Goal: Task Accomplishment & Management: Complete application form

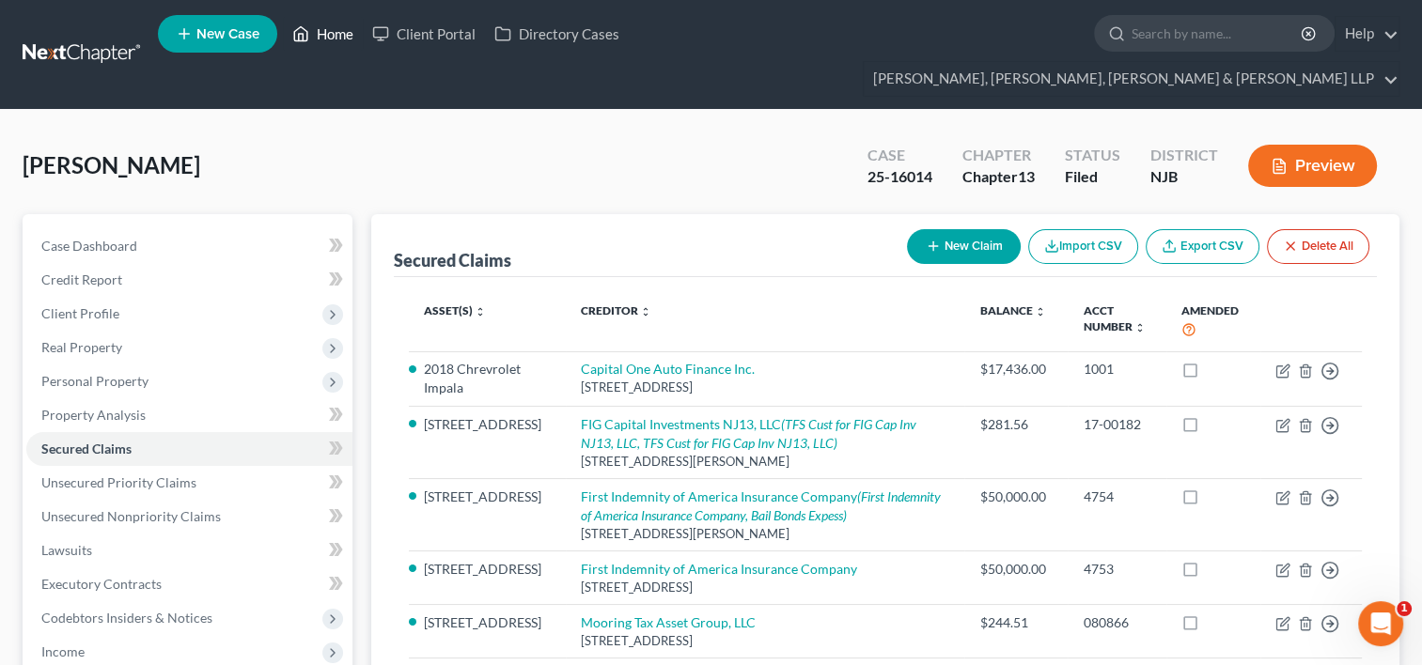
click at [335, 25] on link "Home" at bounding box center [323, 34] width 80 height 34
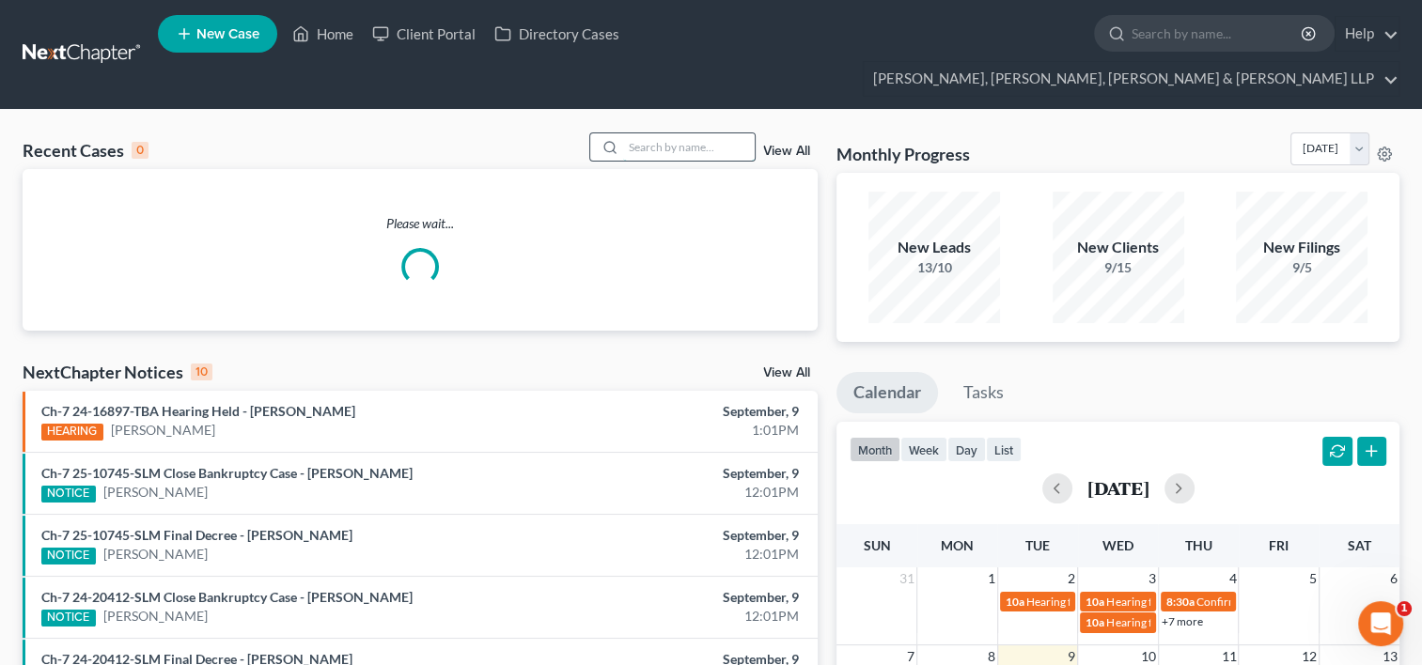
click at [655, 133] on input "search" at bounding box center [689, 146] width 132 height 27
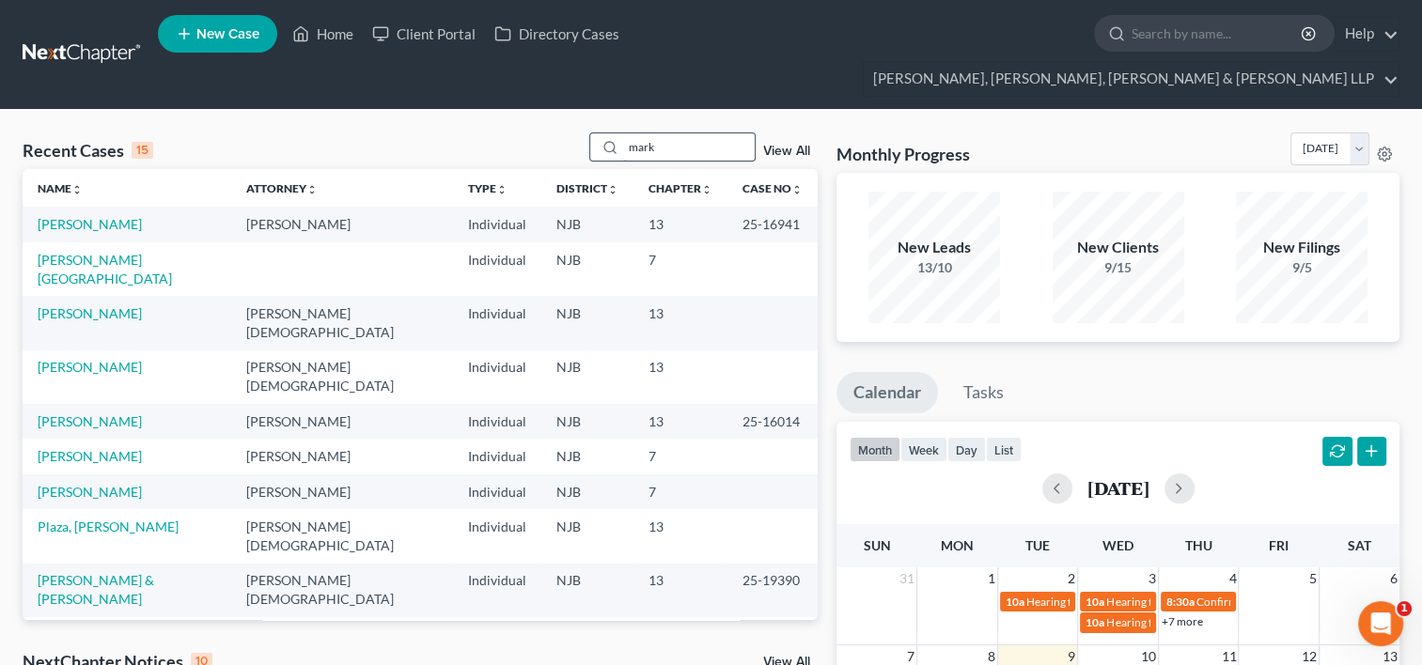
type input "mark"
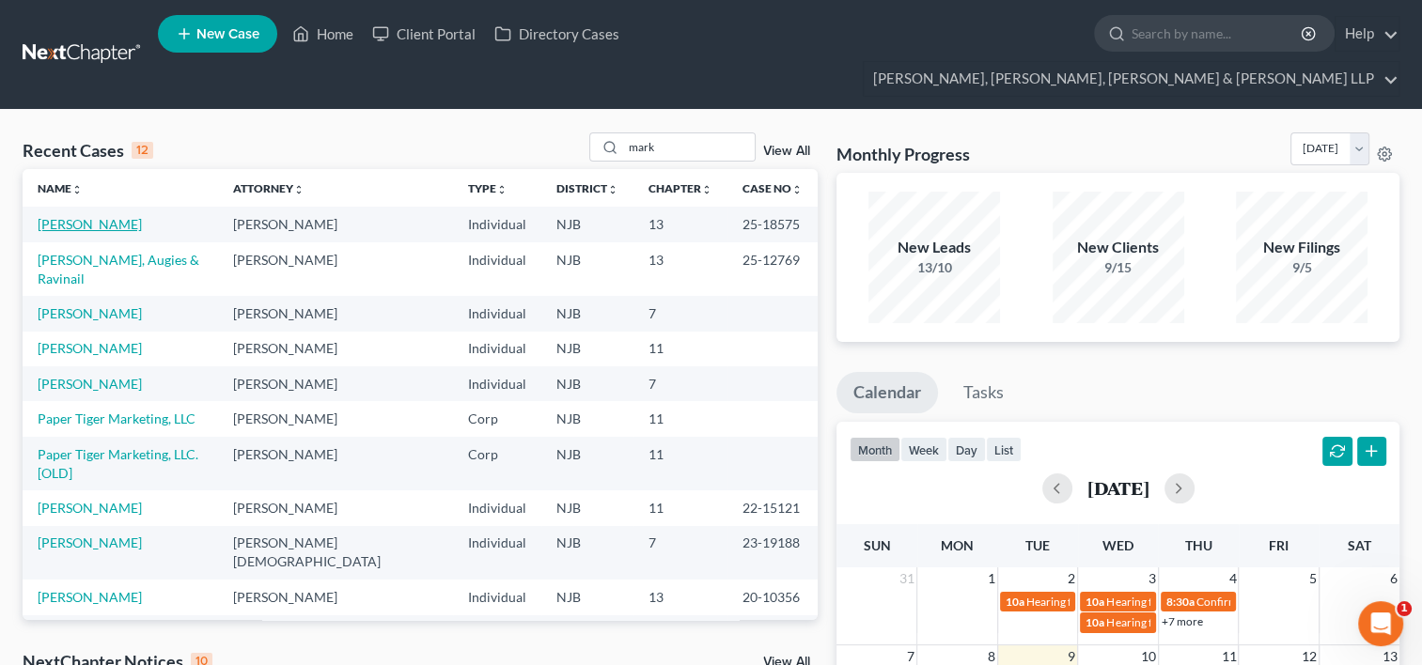
click at [77, 216] on link "[PERSON_NAME]" at bounding box center [90, 224] width 104 height 16
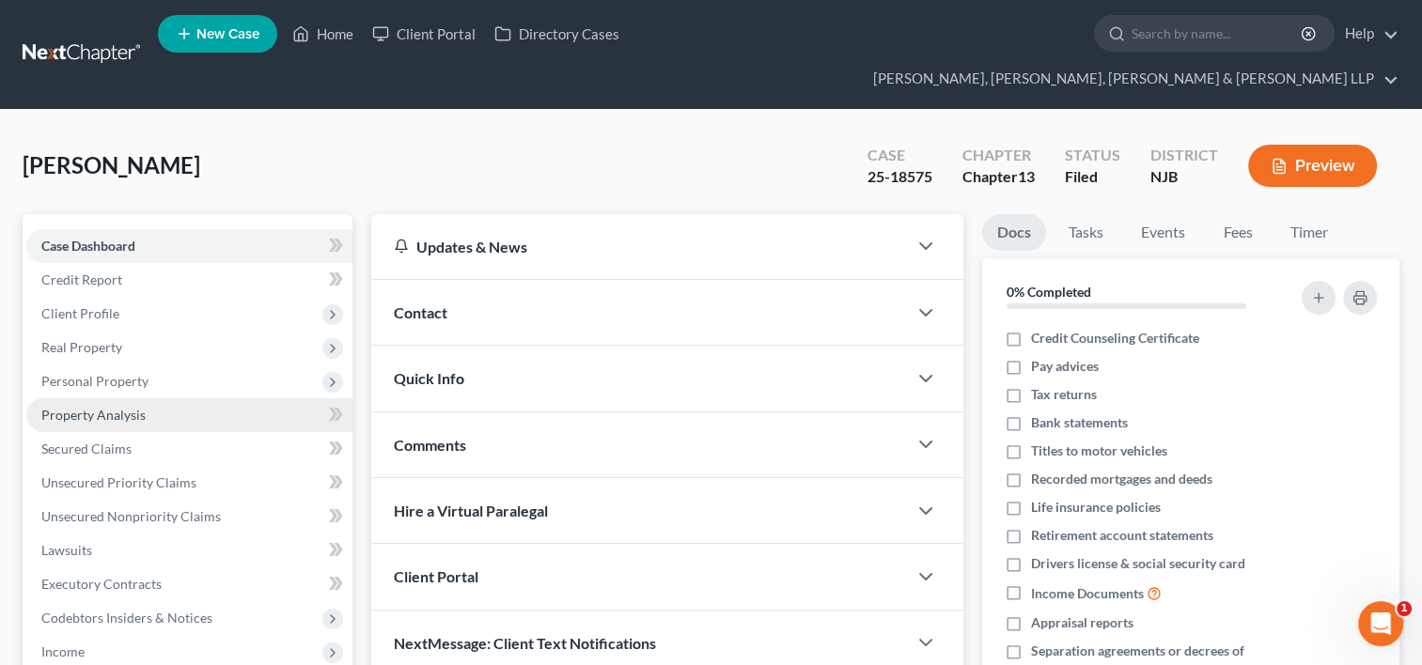
scroll to position [94, 0]
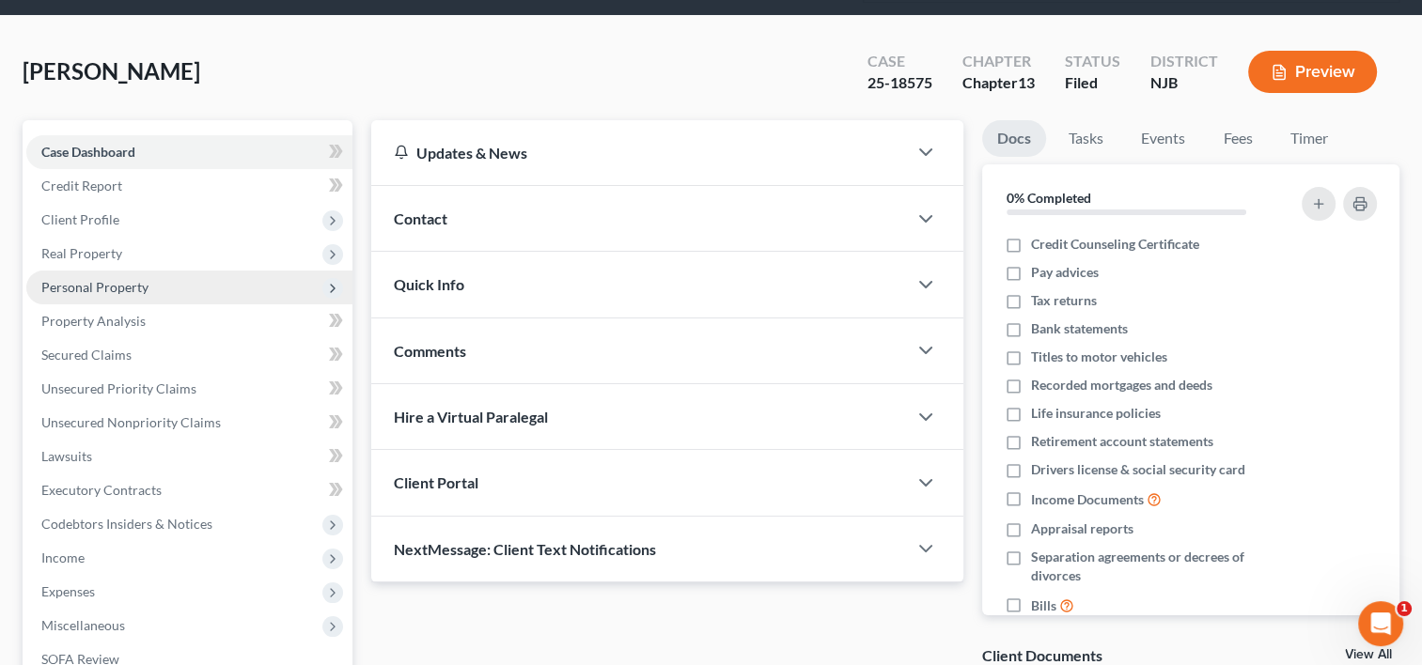
click at [109, 279] on span "Personal Property" at bounding box center [94, 287] width 107 height 16
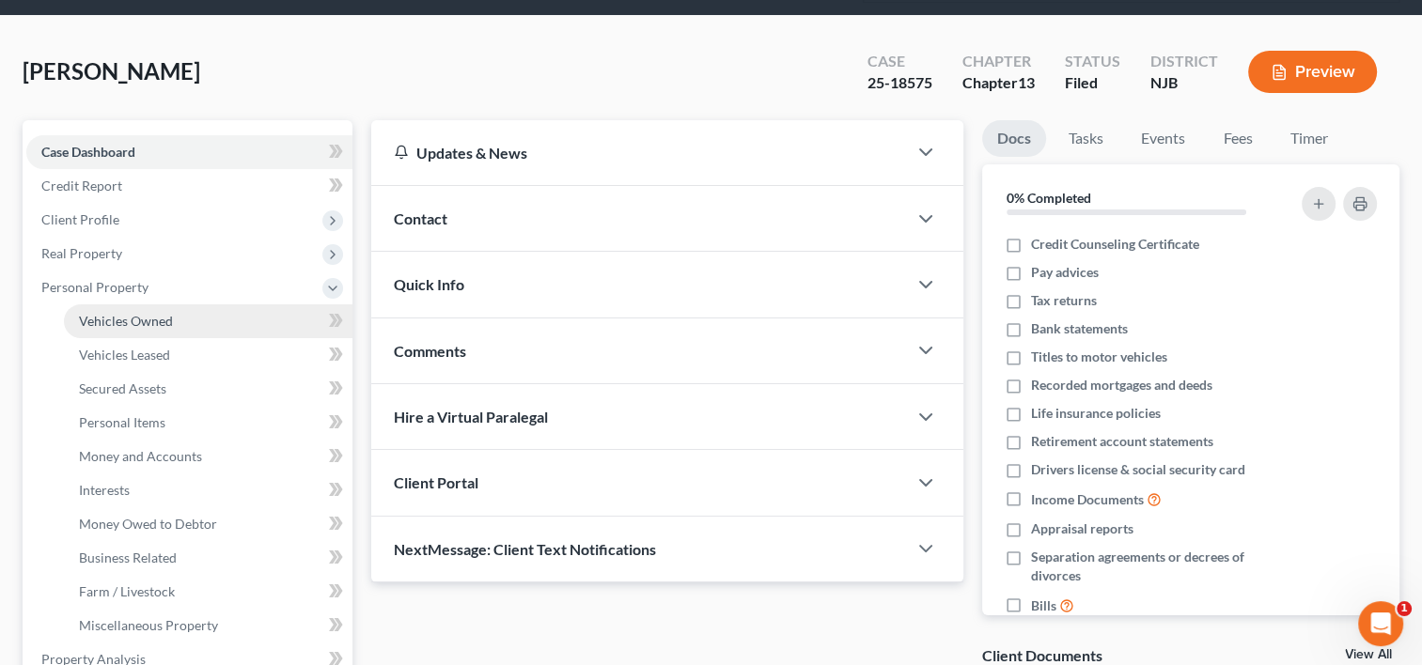
click at [130, 313] on span "Vehicles Owned" at bounding box center [126, 321] width 94 height 16
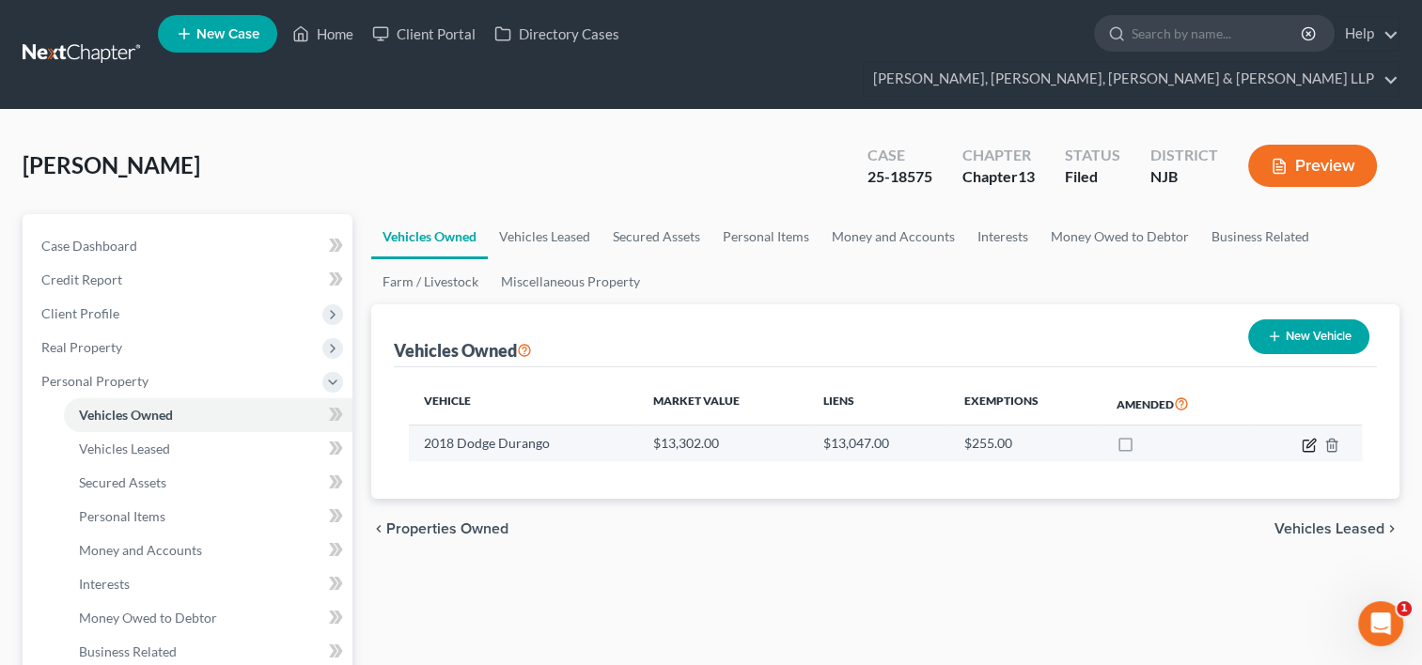
click at [1308, 438] on icon "button" at bounding box center [1308, 445] width 15 height 15
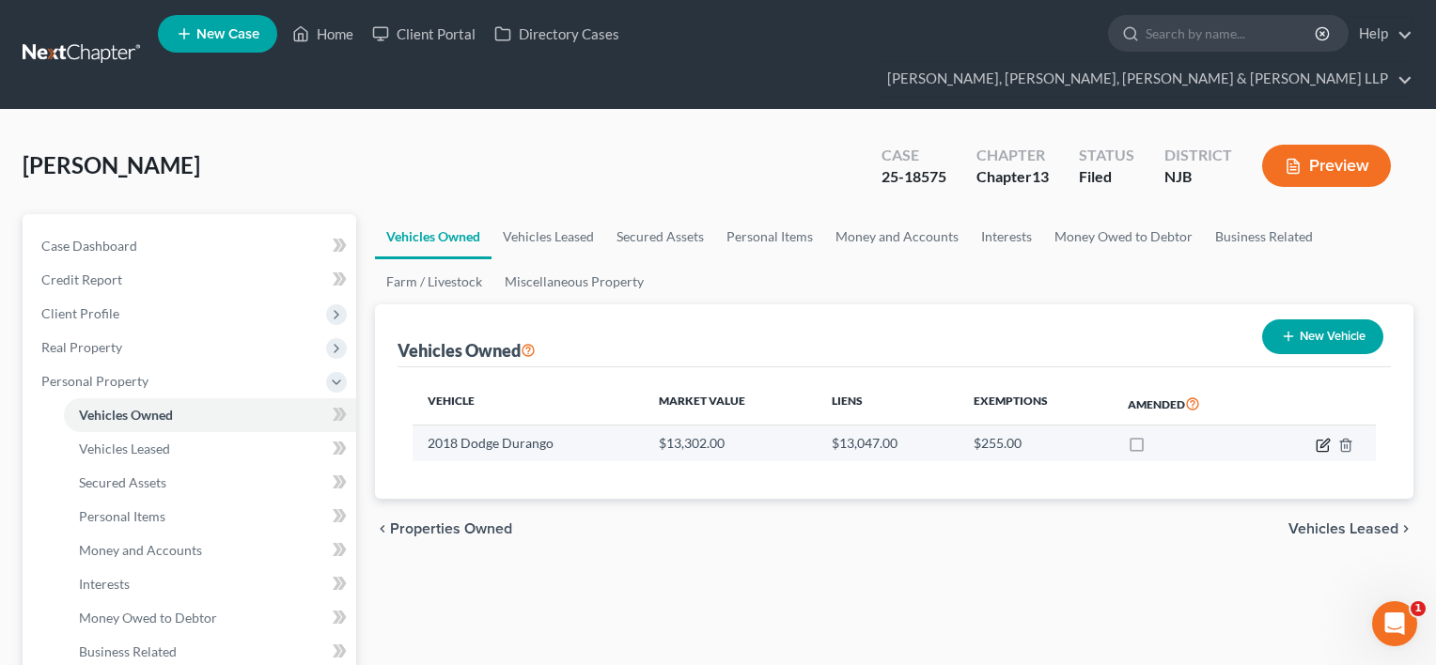
select select "0"
select select "8"
select select "2"
select select "0"
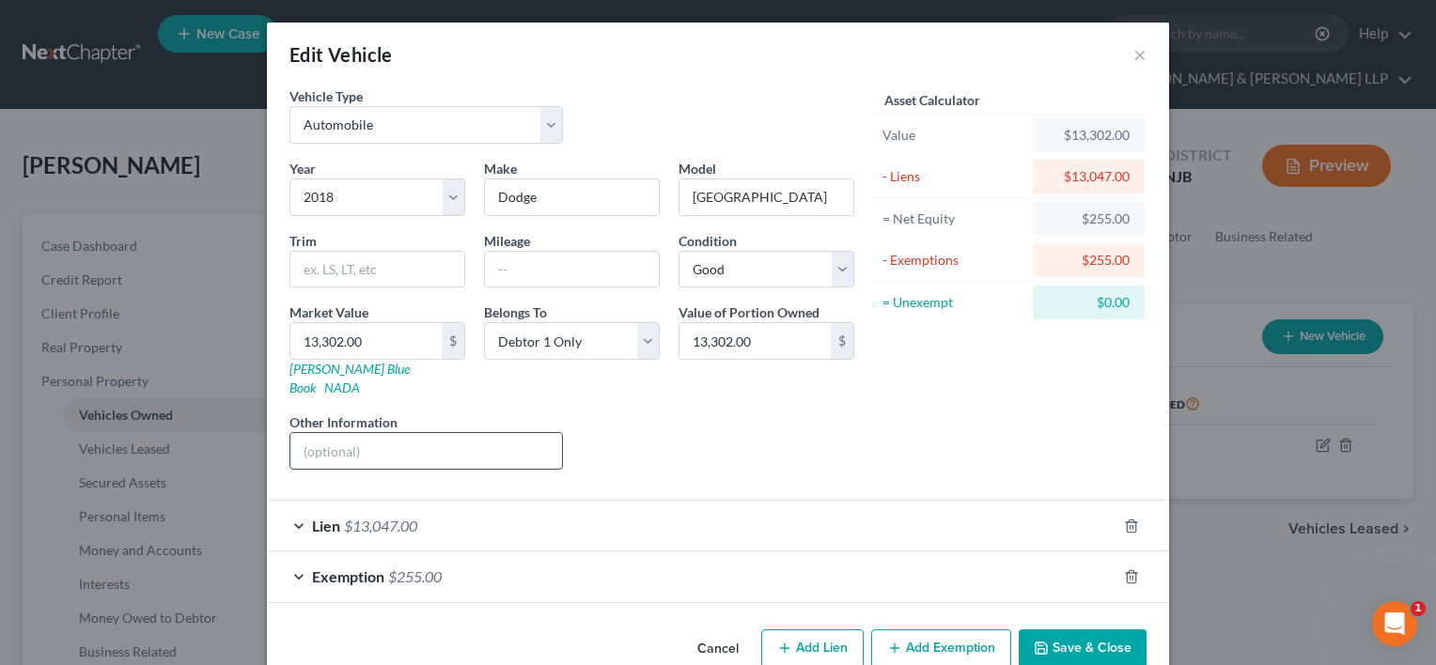
scroll to position [19, 0]
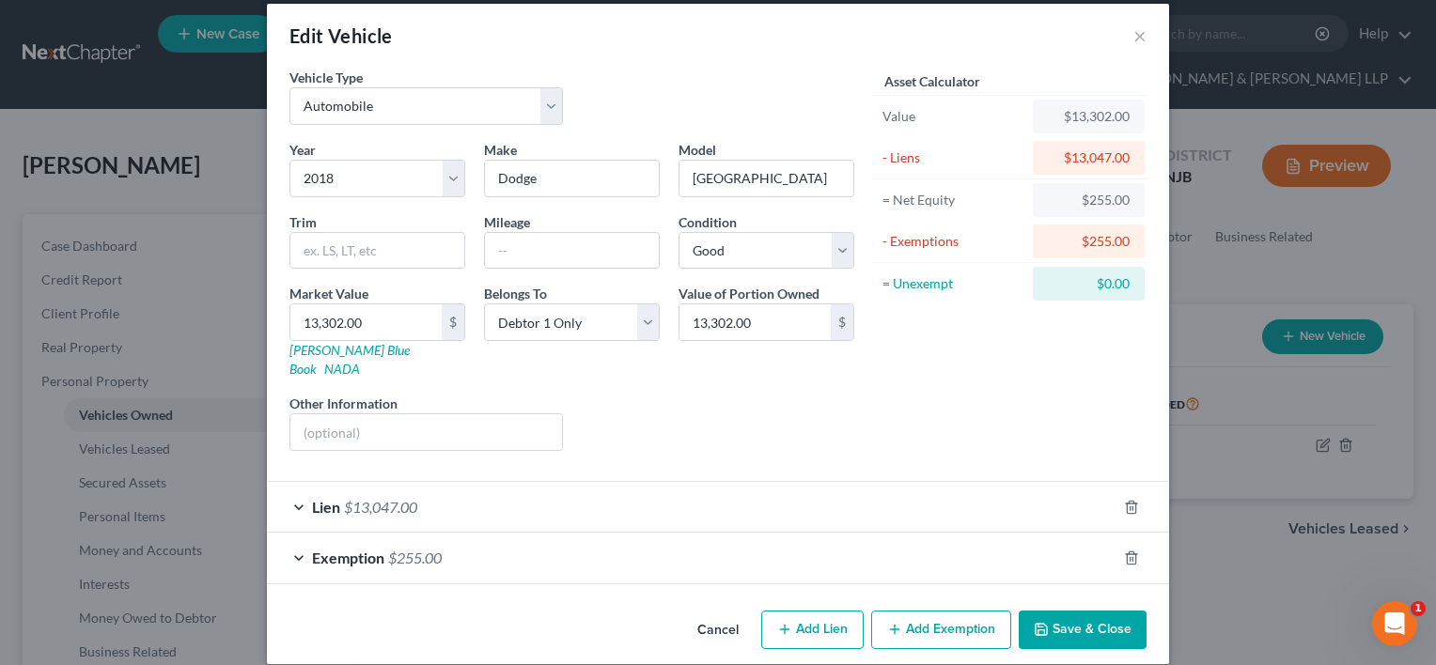
click at [481, 535] on div "Exemption $255.00" at bounding box center [691, 558] width 849 height 50
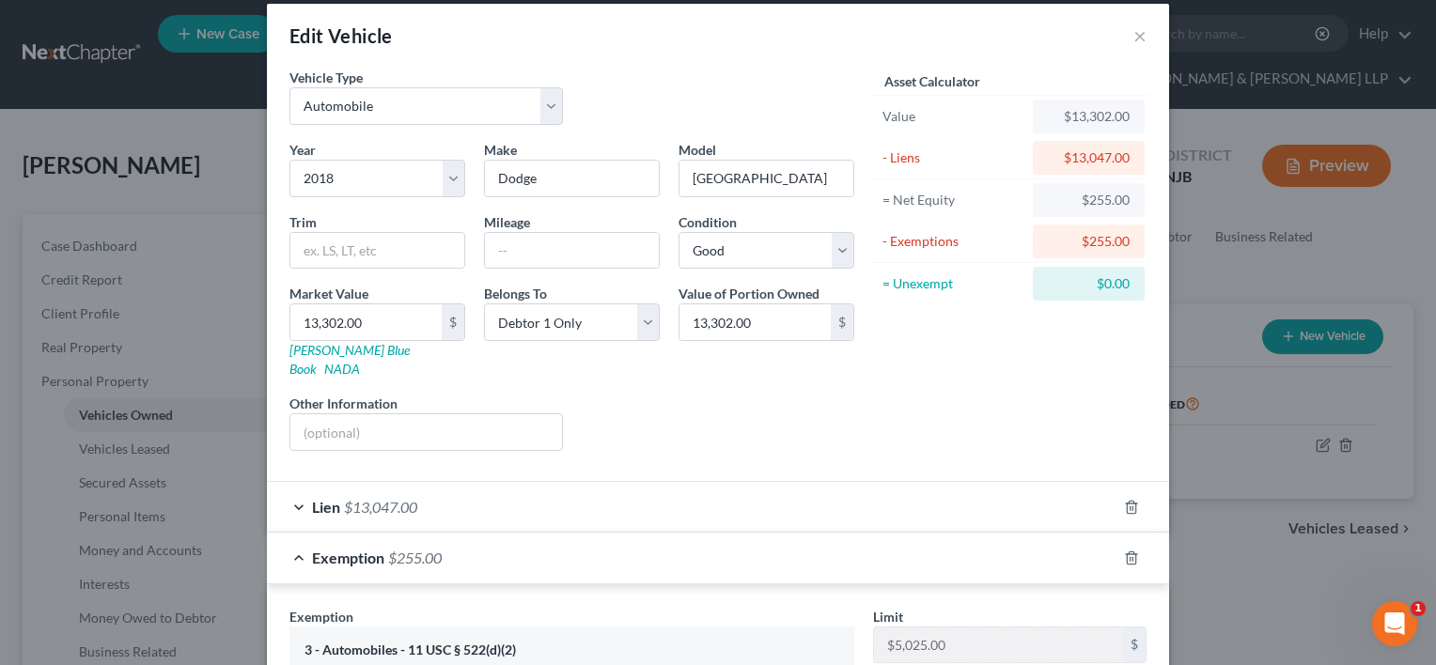
click at [428, 482] on div "Lien $13,047.00" at bounding box center [691, 507] width 849 height 50
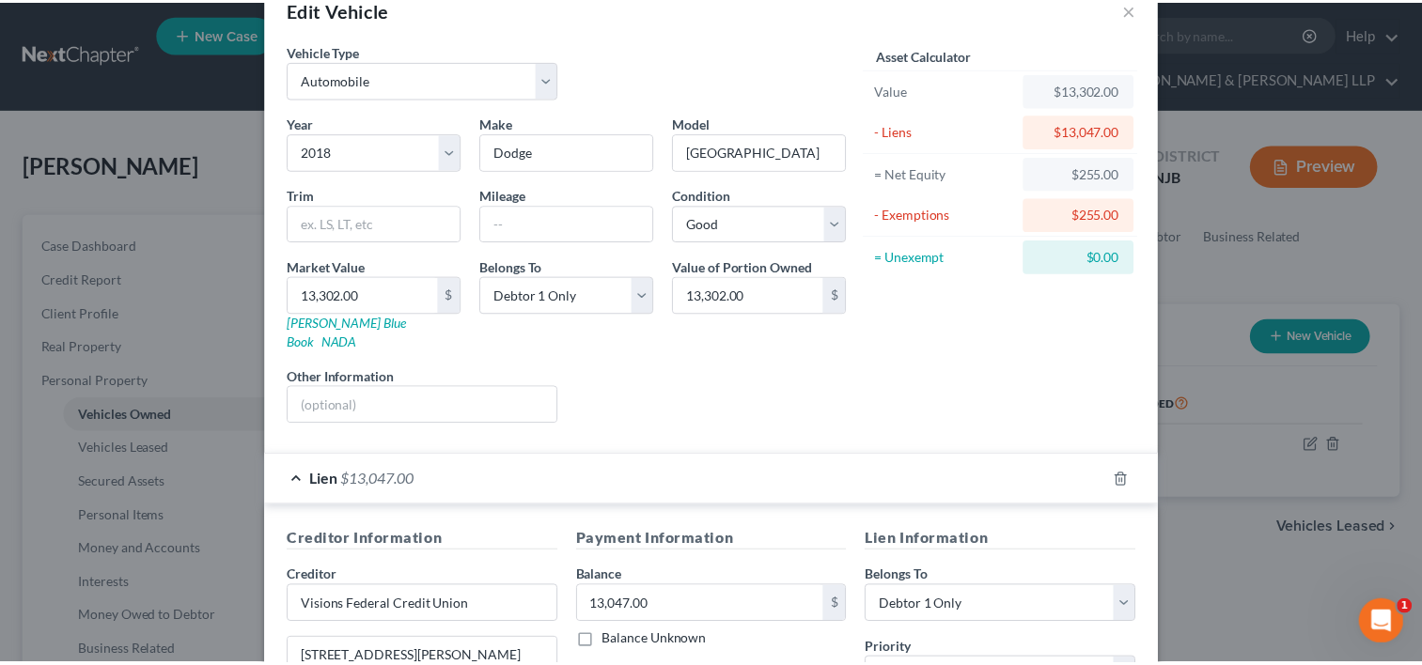
scroll to position [0, 0]
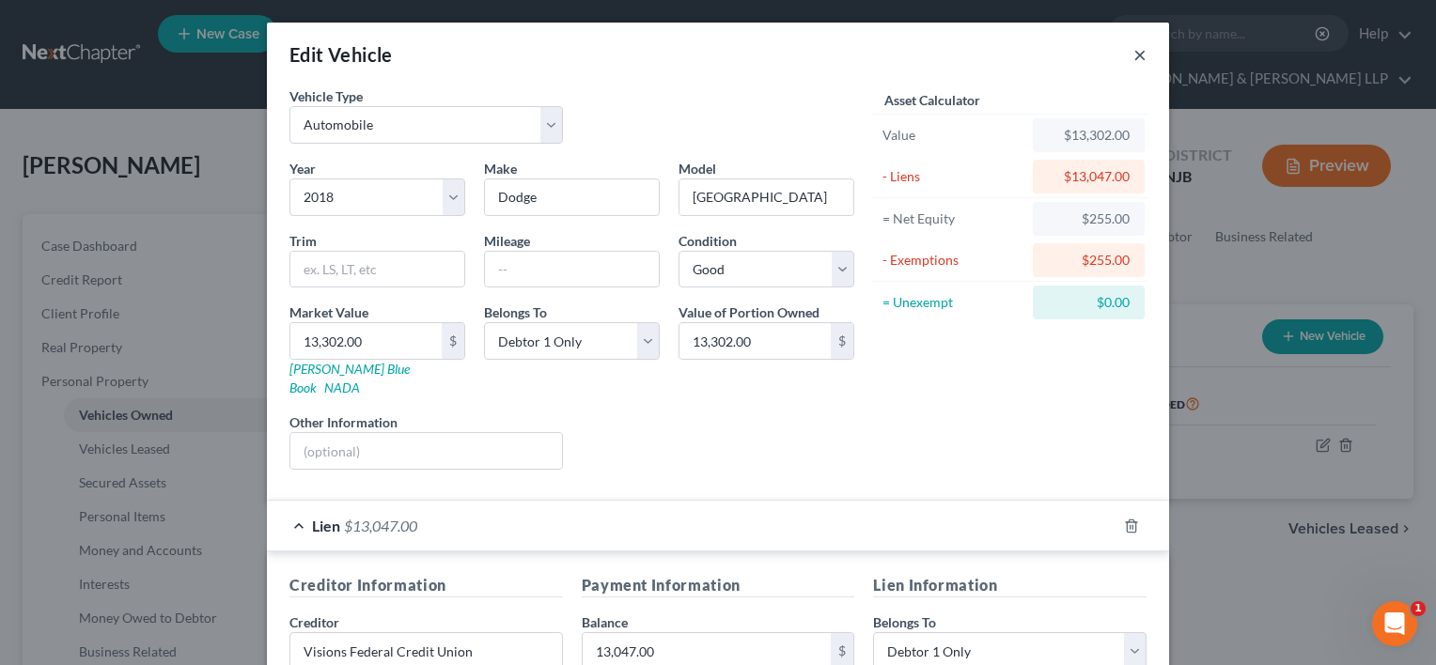
click at [1133, 56] on button "×" at bounding box center [1139, 54] width 13 height 23
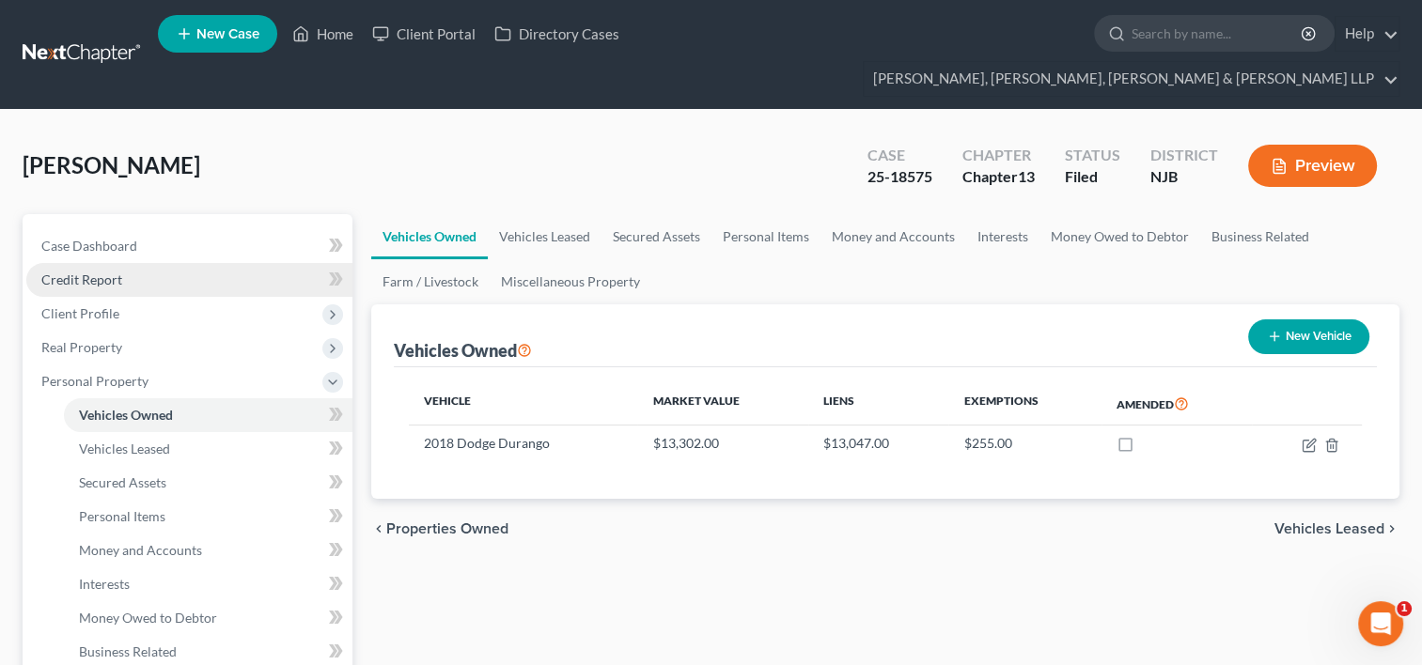
click at [124, 263] on link "Credit Report" at bounding box center [189, 280] width 326 height 34
